Goal: Transaction & Acquisition: Purchase product/service

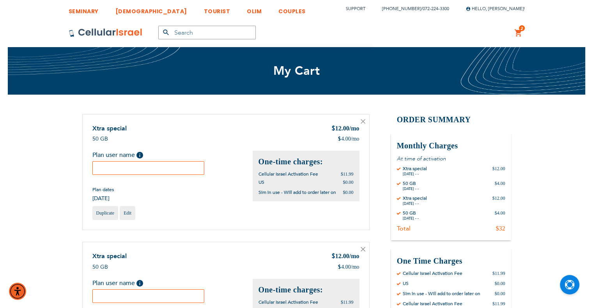
click at [363, 124] on icon at bounding box center [362, 121] width 5 height 5
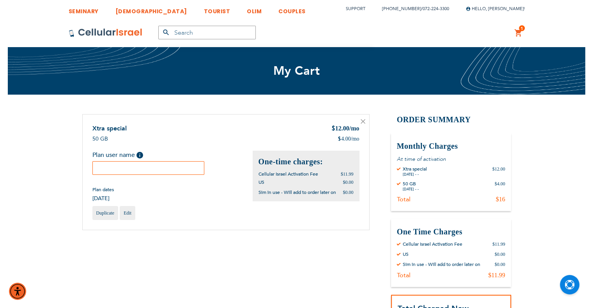
click at [174, 171] on input "text" at bounding box center [148, 168] width 112 height 14
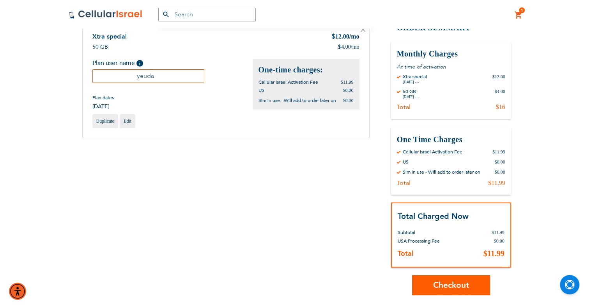
scroll to position [117, 0]
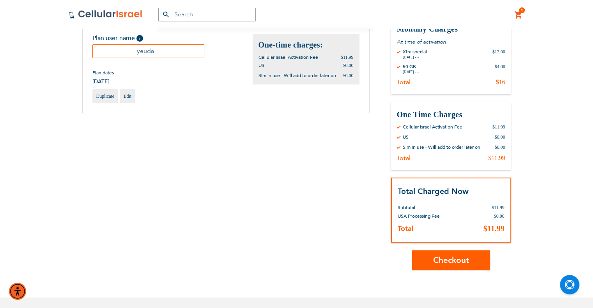
type input "yeuda"
click at [454, 258] on span "Checkout" at bounding box center [451, 260] width 36 height 11
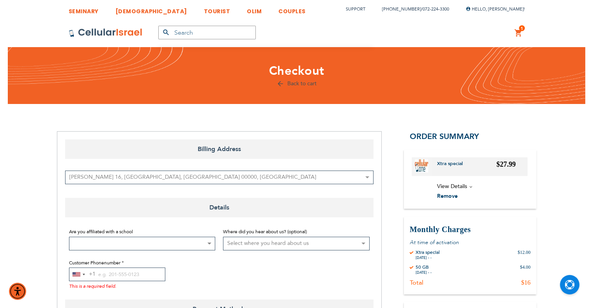
scroll to position [195, 0]
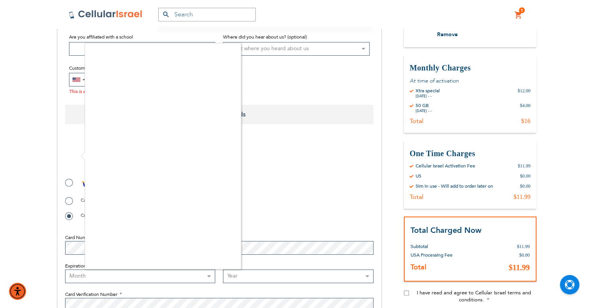
checkbox input "true"
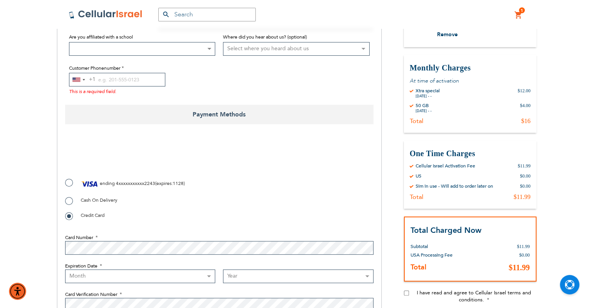
click at [69, 185] on label "ending 4xxxxxxxxxxx2243 ( expires : 1128 )" at bounding box center [125, 184] width 120 height 12
radio input "true"
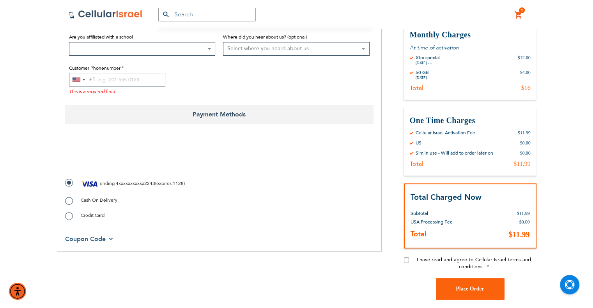
click at [406, 259] on input "I have read and agree to Cellular Israel terms and conditions." at bounding box center [406, 260] width 5 height 5
checkbox input "true"
click at [131, 80] on input "Customer Phonenumber" at bounding box center [117, 80] width 96 height 14
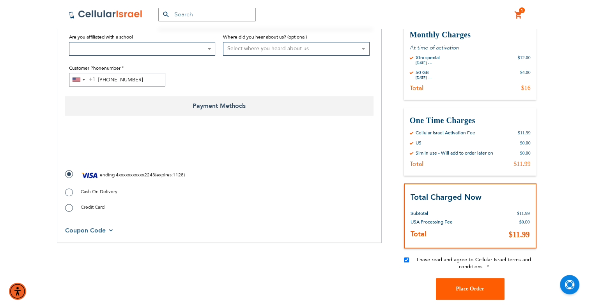
type input "718-289-0195"
click at [456, 281] on button "Place Order" at bounding box center [470, 289] width 69 height 22
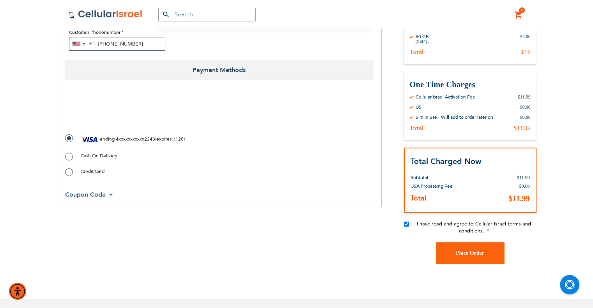
scroll to position [168, 0]
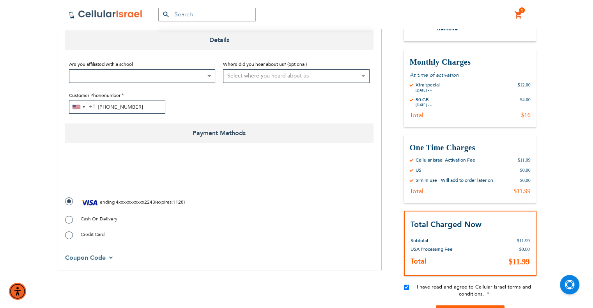
checkbox input "true"
click at [92, 235] on span "Credit Card" at bounding box center [93, 234] width 24 height 6
drag, startPoint x: 66, startPoint y: 237, endPoint x: 85, endPoint y: 236, distance: 18.7
click at [67, 237] on label "Credit Card" at bounding box center [84, 235] width 39 height 8
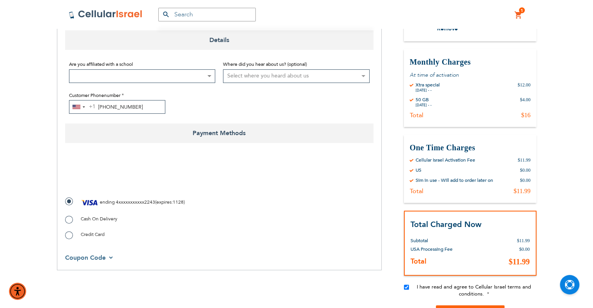
radio input "true"
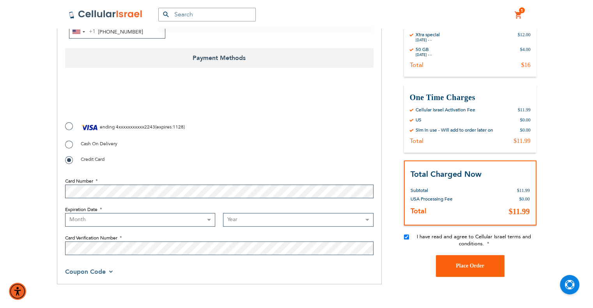
scroll to position [245, 0]
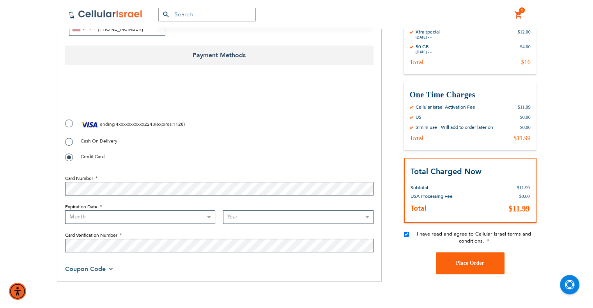
checkbox input "true"
click at [121, 216] on select "Month 01 - January 02 - February 03 - March 04 - April 05 - May 06 - June 07 - …" at bounding box center [140, 217] width 150 height 14
select select "11"
click at [65, 210] on select "Month 01 - January 02 - February 03 - March 04 - April 05 - May 06 - June 07 - …" at bounding box center [140, 217] width 150 height 14
click at [222, 215] on div "Year 2025 2026 2027 2028 2029 2030 2031 2032 2033 2034 2035 2036 2037 2038 2039…" at bounding box center [298, 217] width 158 height 14
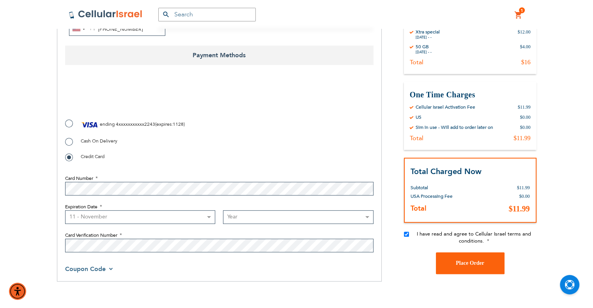
click at [241, 218] on select "Year 2025 2026 2027 2028 2029 2030 2031 2032 2033 2034 2035 2036 2037 2038 2039…" at bounding box center [298, 217] width 150 height 14
select select "2028"
click at [223, 210] on select "Year 2025 2026 2027 2028 2029 2030 2031 2032 2033 2034 2035 2036 2037 2038 2039…" at bounding box center [298, 217] width 150 height 14
click at [450, 261] on button "Place Order" at bounding box center [470, 263] width 69 height 22
